Goal: Navigation & Orientation: Find specific page/section

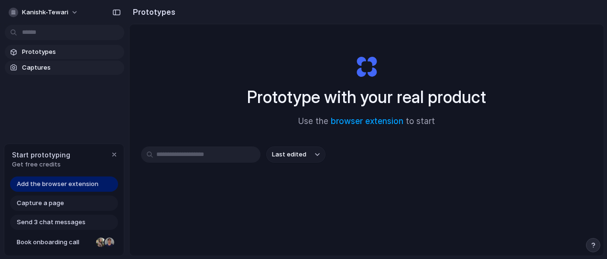
click at [36, 66] on span "Captures" at bounding box center [71, 68] width 98 height 10
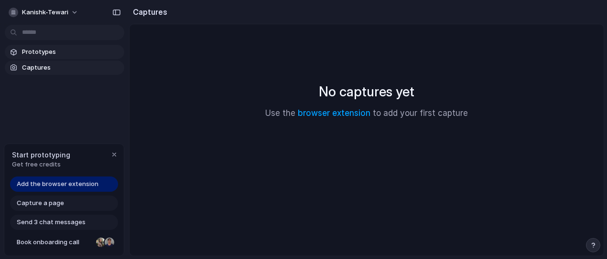
click at [34, 50] on span "Prototypes" at bounding box center [71, 52] width 98 height 10
